Goal: Check status: Check status

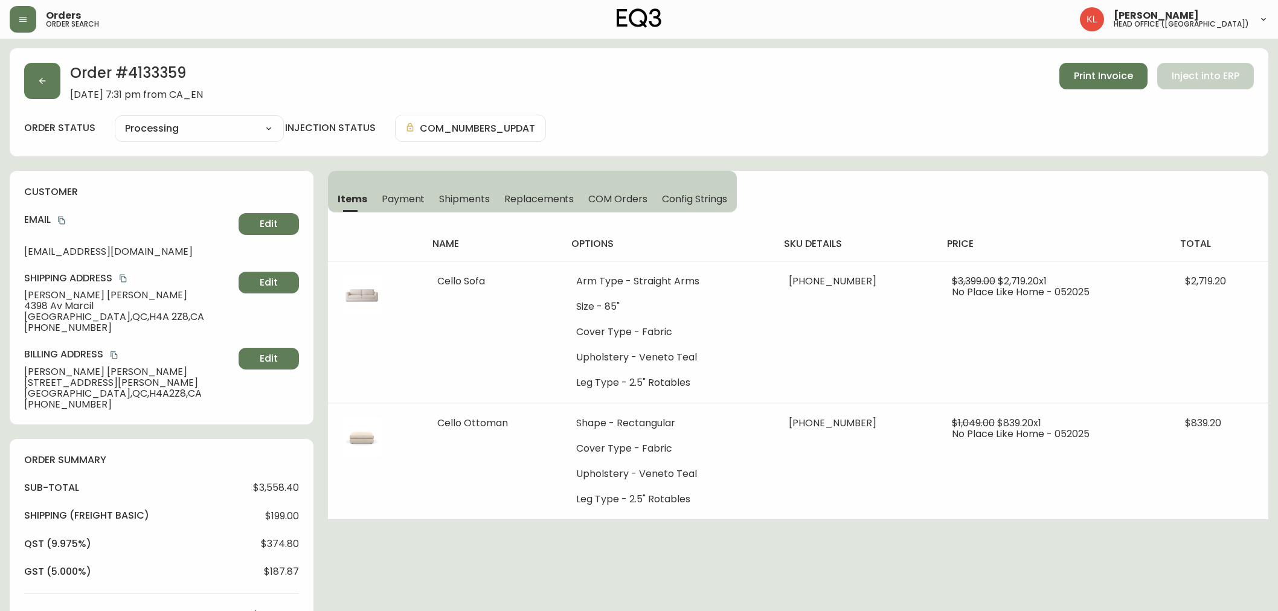
select select "PROCESSING"
drag, startPoint x: 1202, startPoint y: 4, endPoint x: 966, endPoint y: 56, distance: 241.7
click at [966, 56] on div "Order # 4133359 [DATE] 7:31 pm from CA_EN Print Invoice Inject into ERP order s…" at bounding box center [639, 102] width 1258 height 108
drag, startPoint x: 1070, startPoint y: 7, endPoint x: 889, endPoint y: 101, distance: 203.6
click at [889, 101] on div "Order # 4133359 [DATE] 7:31 pm from CA_EN Print Invoice Inject into ERP order s…" at bounding box center [639, 102] width 1258 height 108
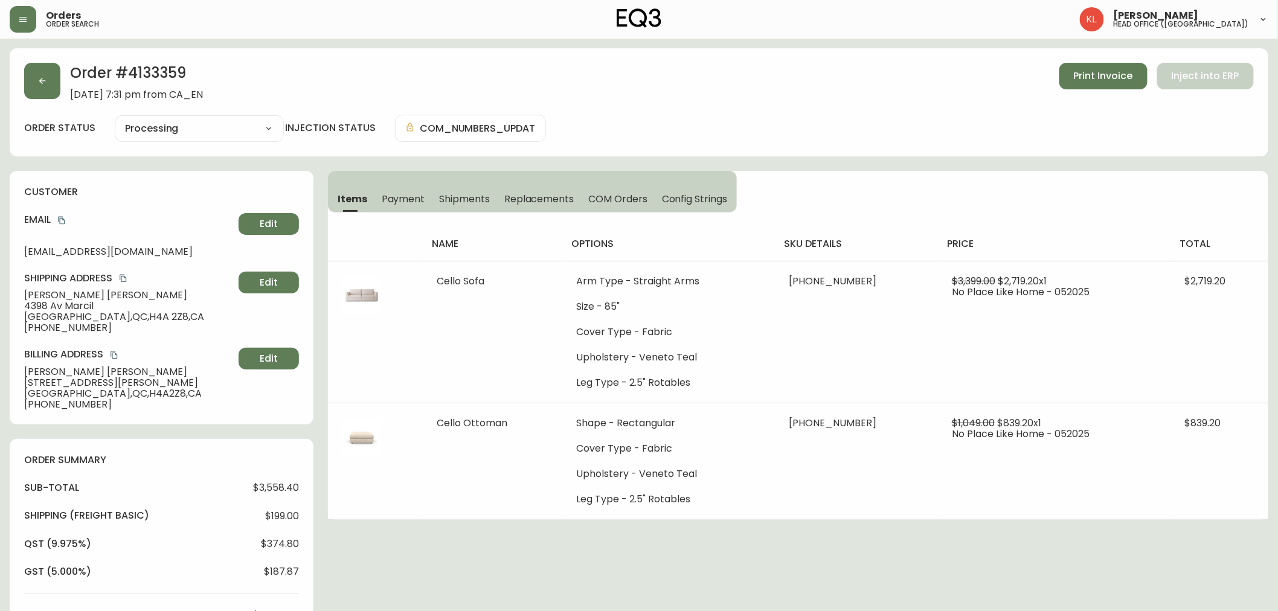
click at [856, 524] on div "Order # 4133359 [DATE] 7:31 pm from CA_EN Print Invoice Inject into ERP order s…" at bounding box center [639, 519] width 1258 height 942
click at [15, 5] on div "Orders order search [PERSON_NAME] head office ([GEOGRAPHIC_DATA])" at bounding box center [639, 19] width 1258 height 39
click at [18, 14] on icon "button" at bounding box center [23, 19] width 10 height 10
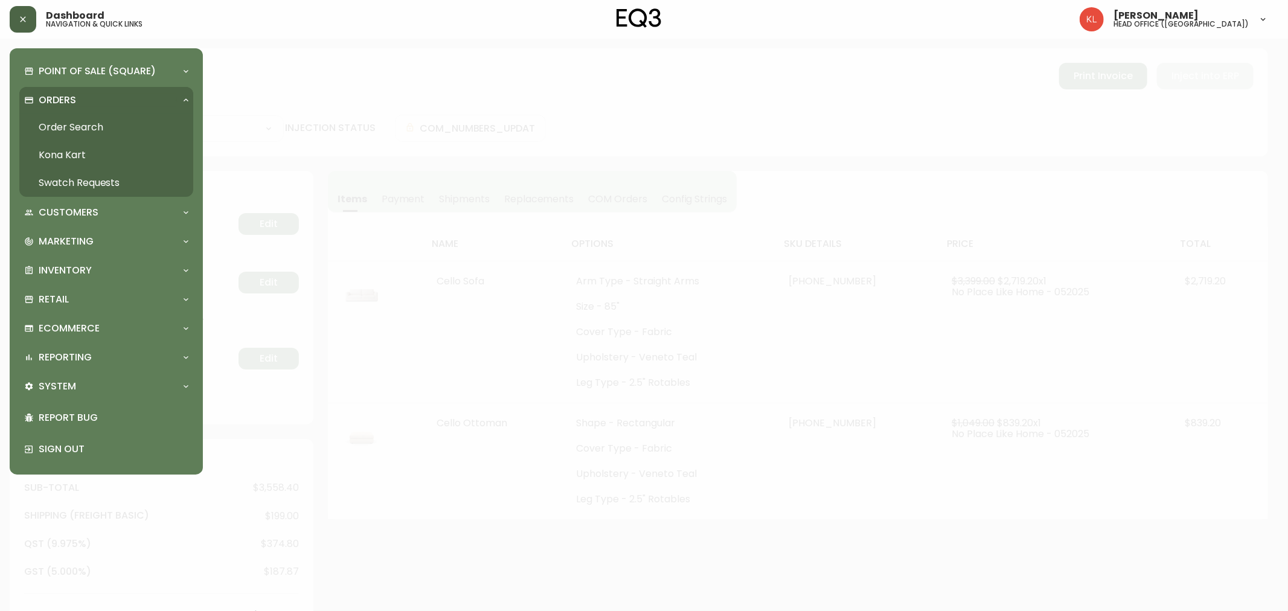
drag, startPoint x: 82, startPoint y: 131, endPoint x: 121, endPoint y: 144, distance: 40.7
click at [82, 131] on link "Order Search" at bounding box center [106, 128] width 174 height 28
